Goal: Navigation & Orientation: Find specific page/section

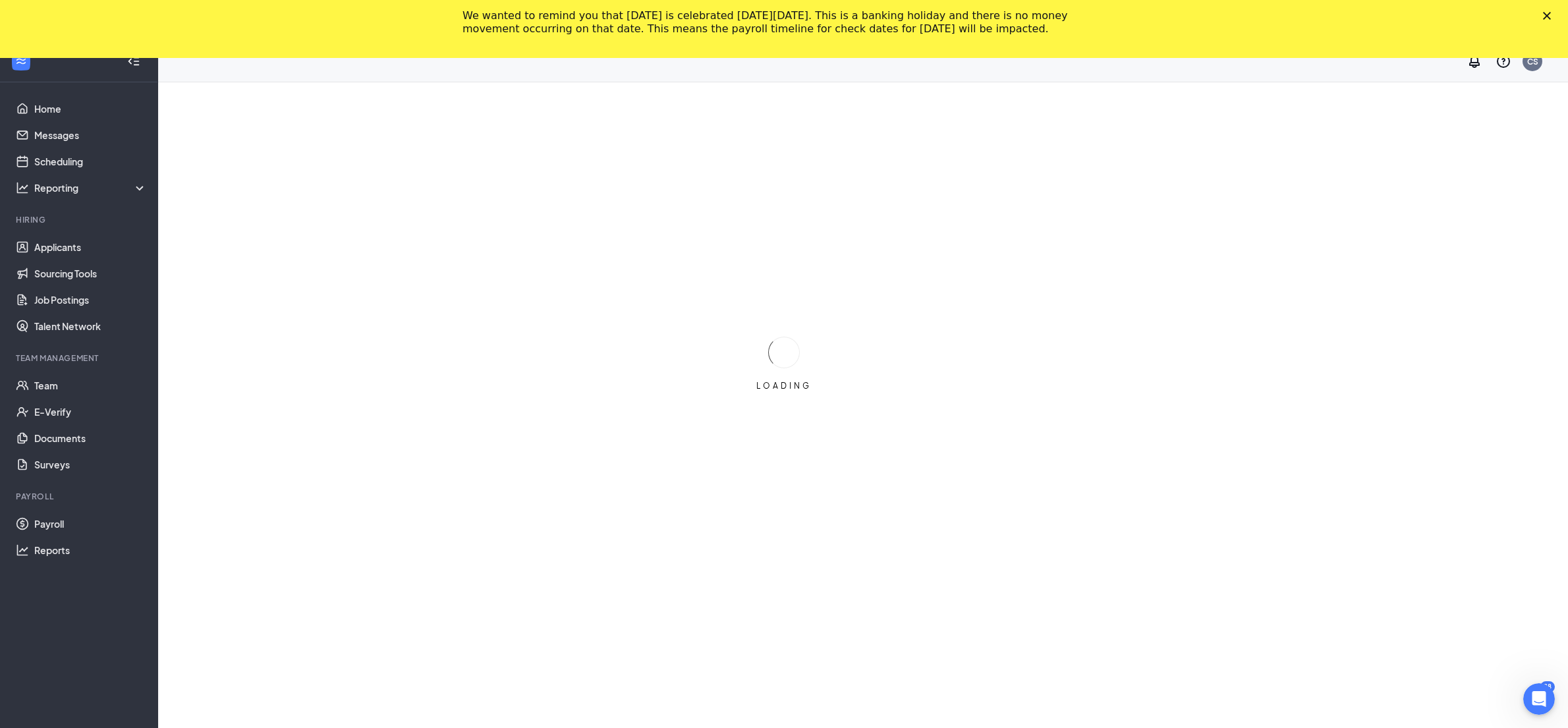
scroll to position [57, 0]
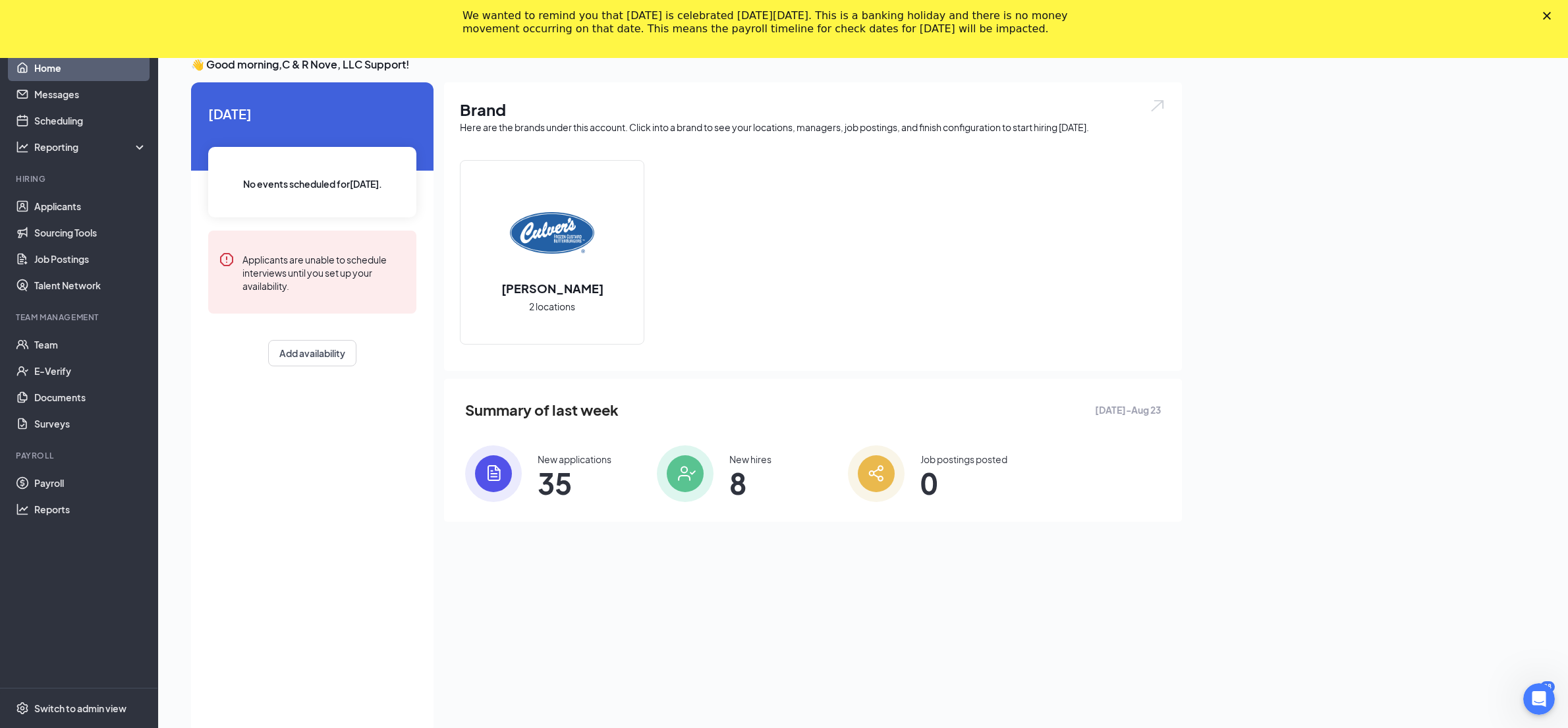
click at [1551, 18] on polygon "Close" at bounding box center [1547, 16] width 8 height 8
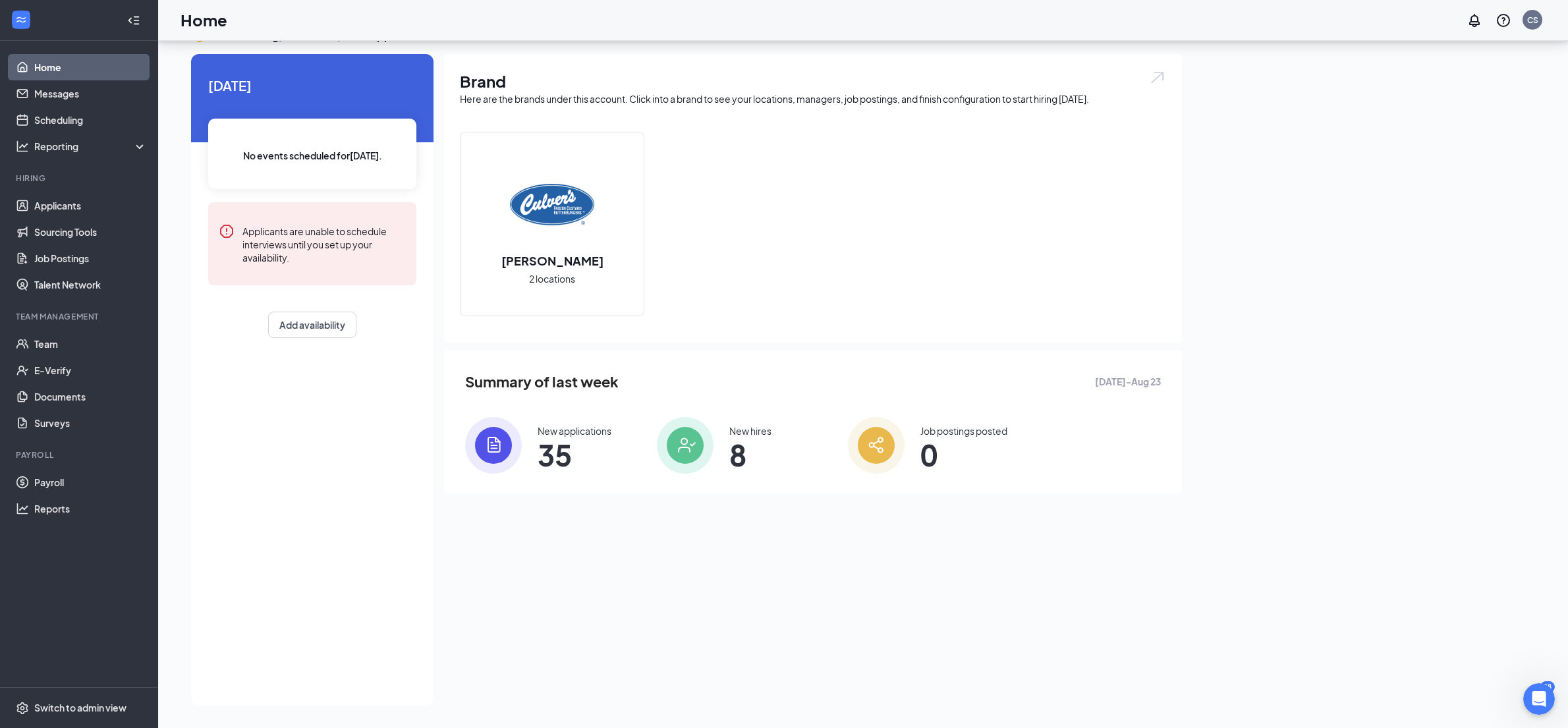
scroll to position [27, 0]
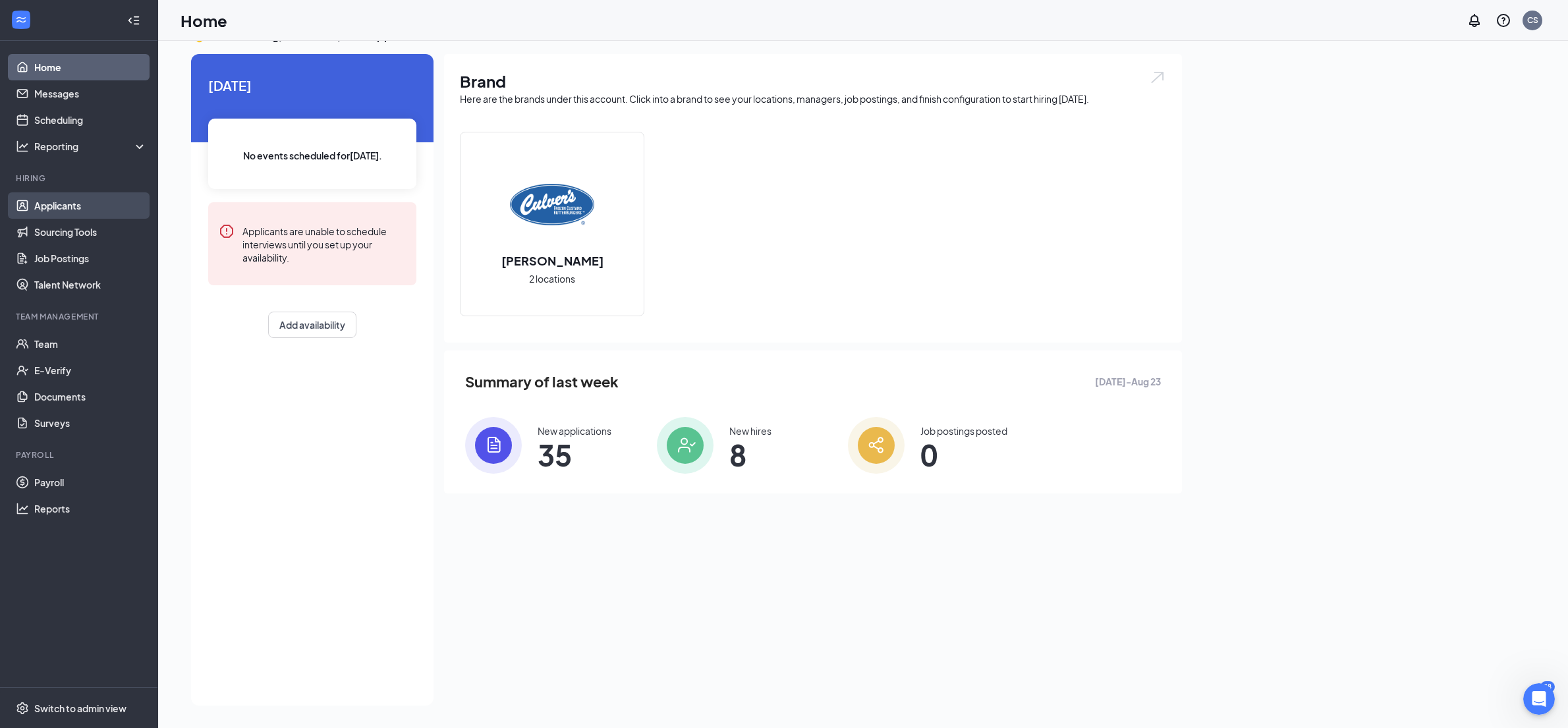
click at [85, 195] on link "Applicants" at bounding box center [91, 205] width 113 height 27
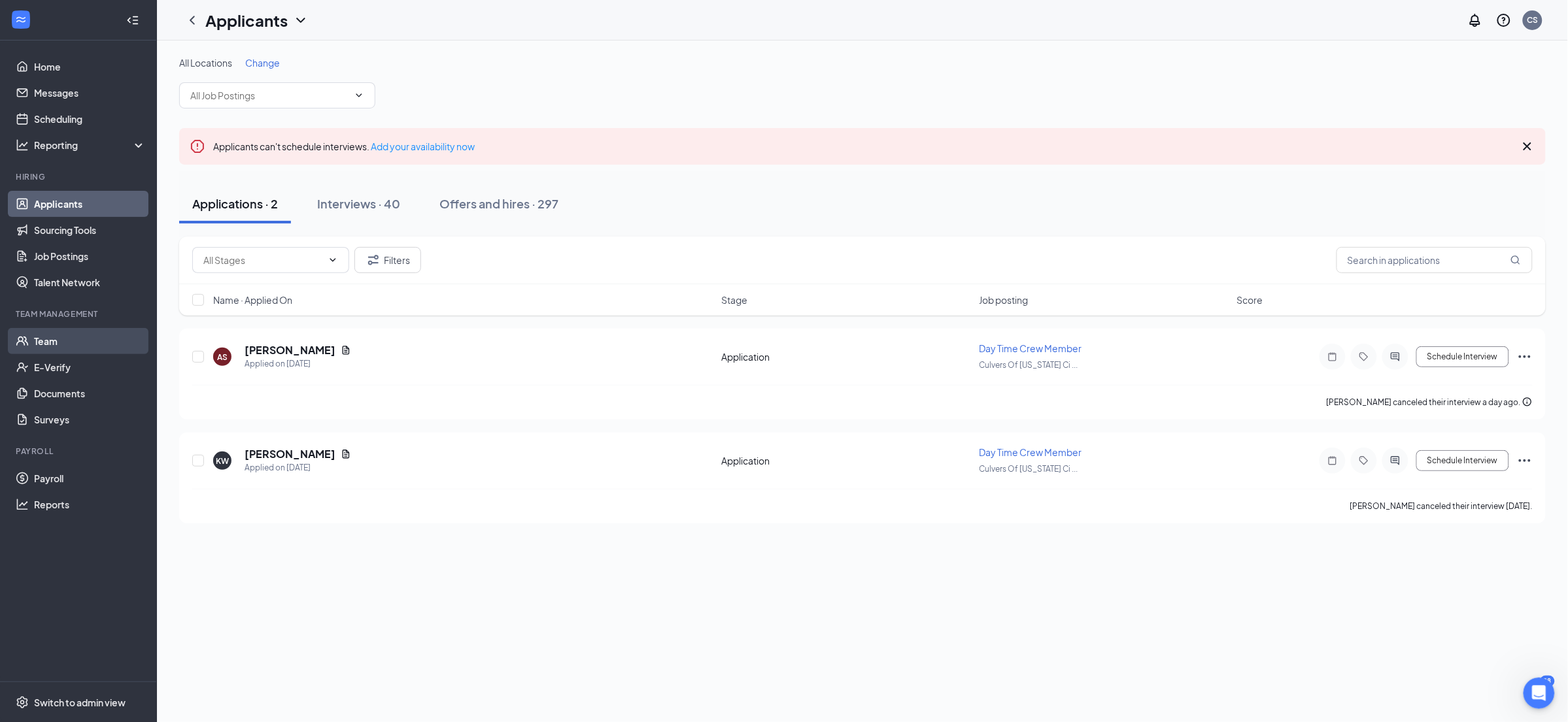
click at [80, 349] on link "Team" at bounding box center [90, 341] width 112 height 26
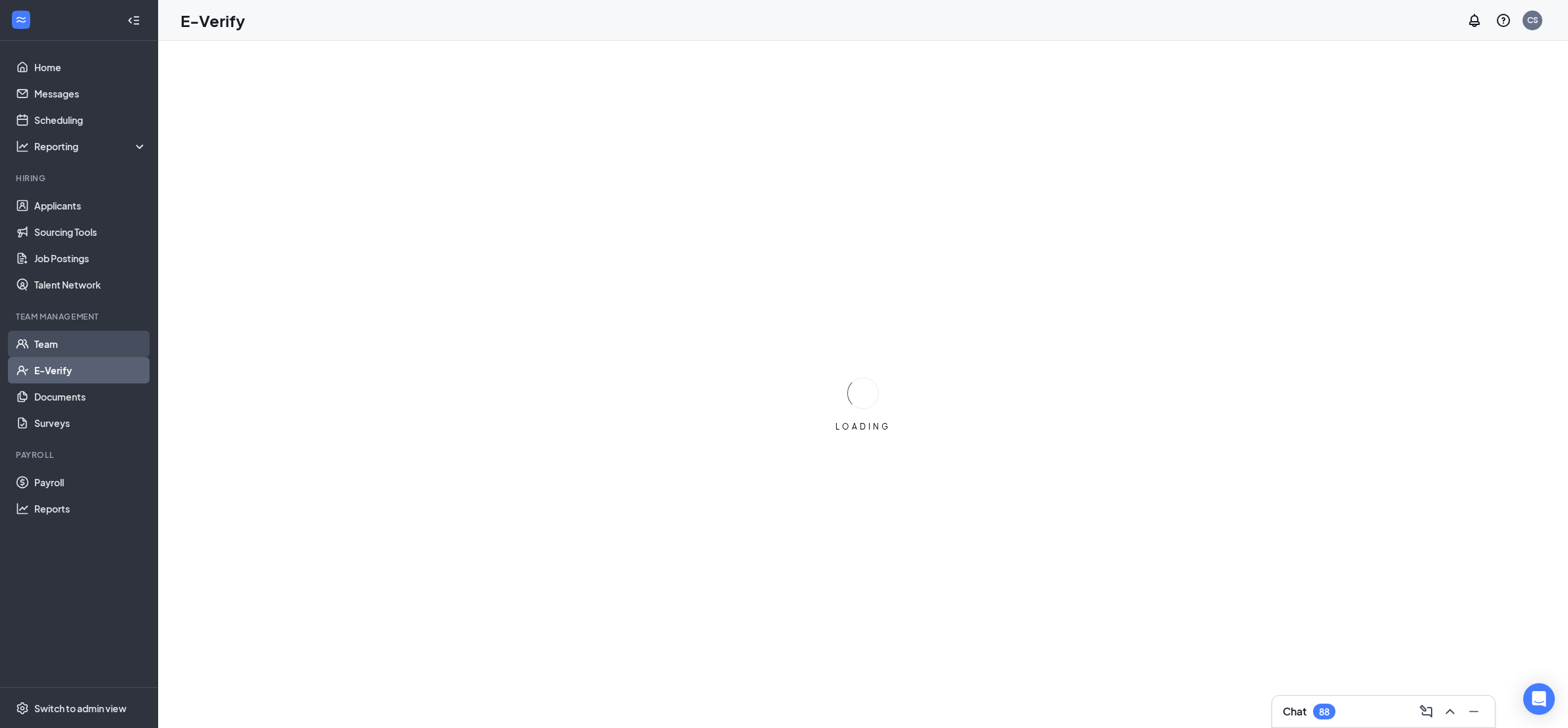
click at [68, 338] on link "Team" at bounding box center [91, 344] width 113 height 27
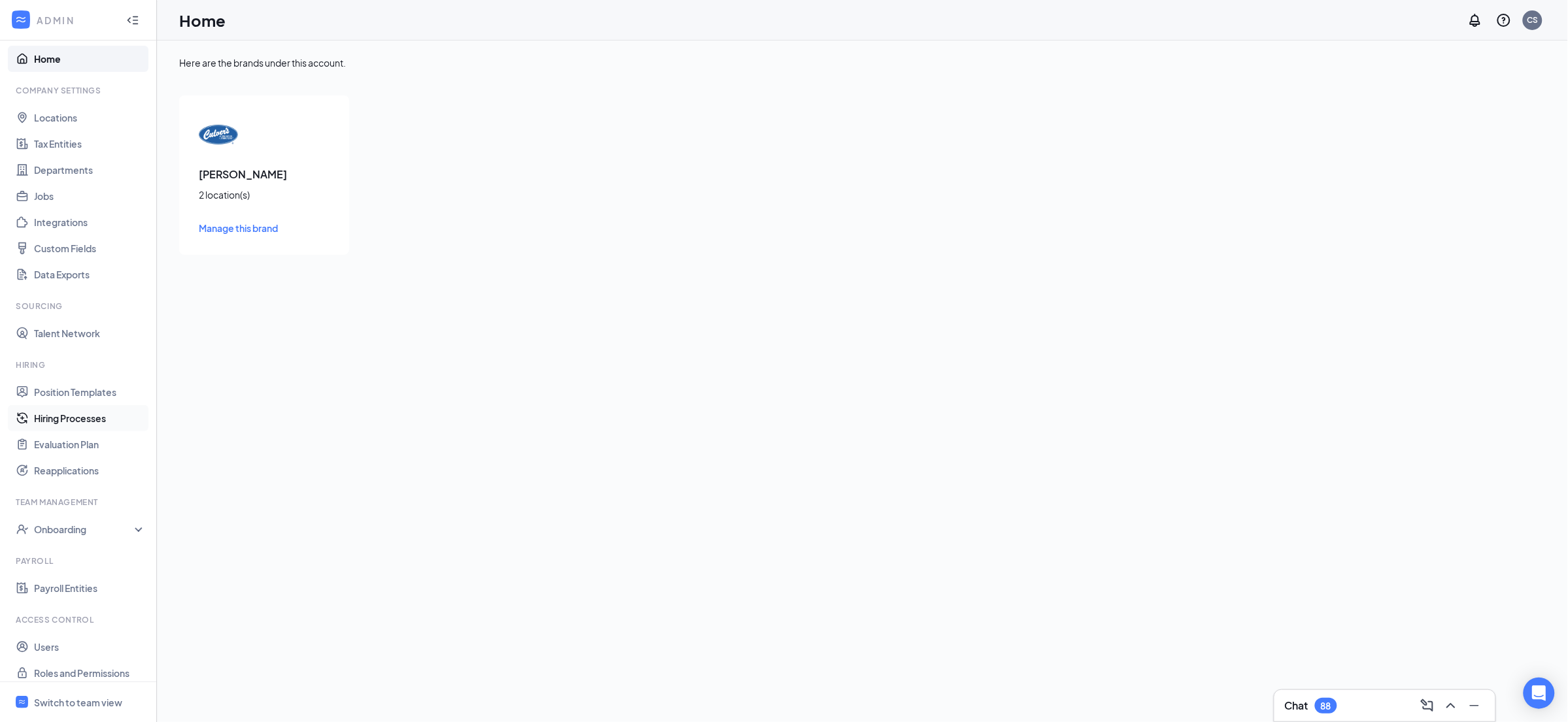
scroll to position [18, 0]
click at [85, 578] on link "Payroll Entities" at bounding box center [90, 578] width 112 height 26
